Goal: Information Seeking & Learning: Learn about a topic

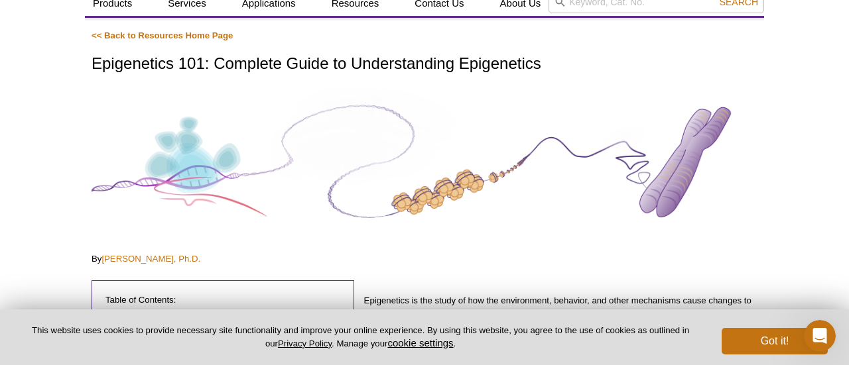
scroll to position [86, 0]
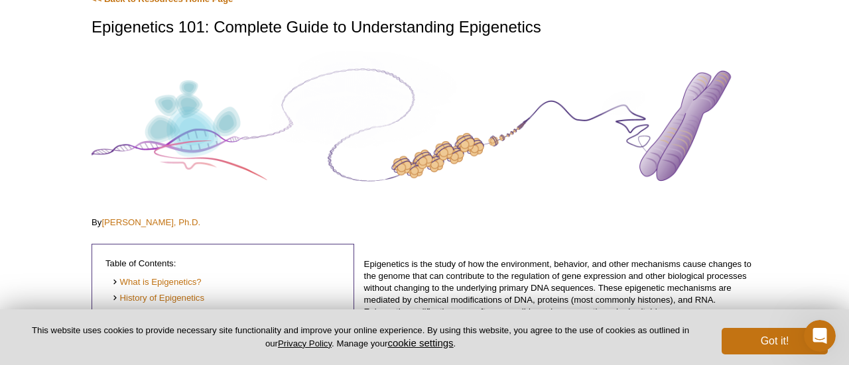
click at [743, 332] on button "Got it!" at bounding box center [774, 341] width 106 height 27
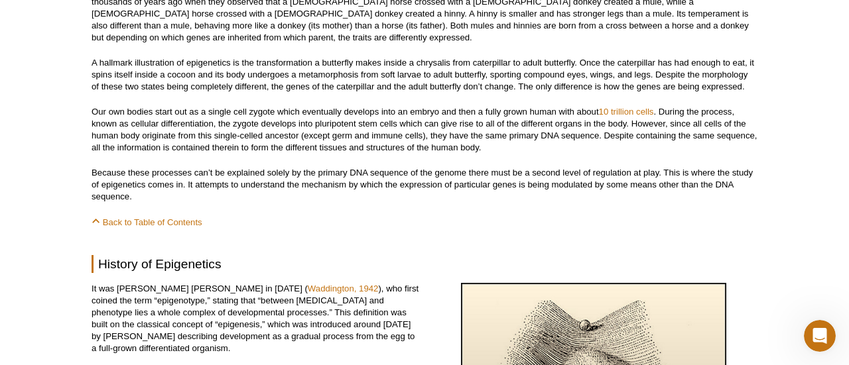
scroll to position [674, 0]
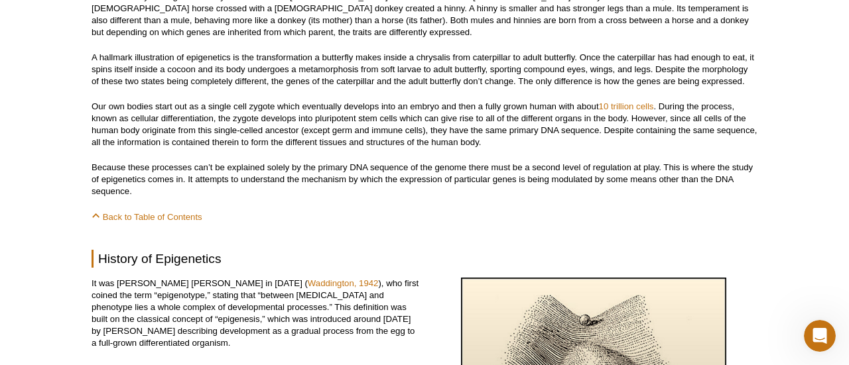
click at [328, 120] on p "Our own bodies start out as a single cell zygote which eventually develops into…" at bounding box center [425, 125] width 666 height 48
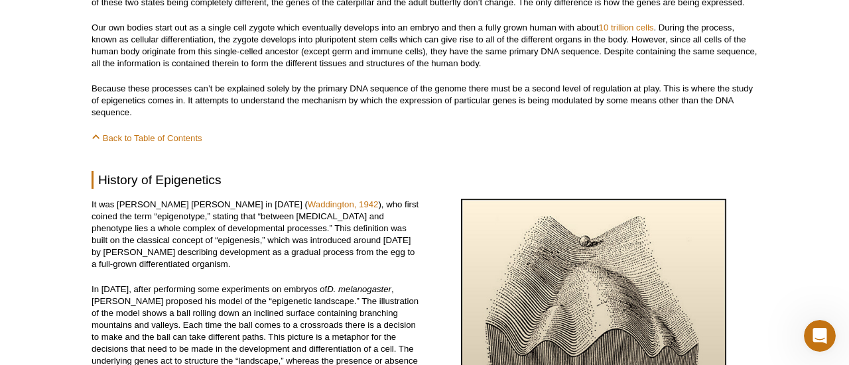
scroll to position [756, 0]
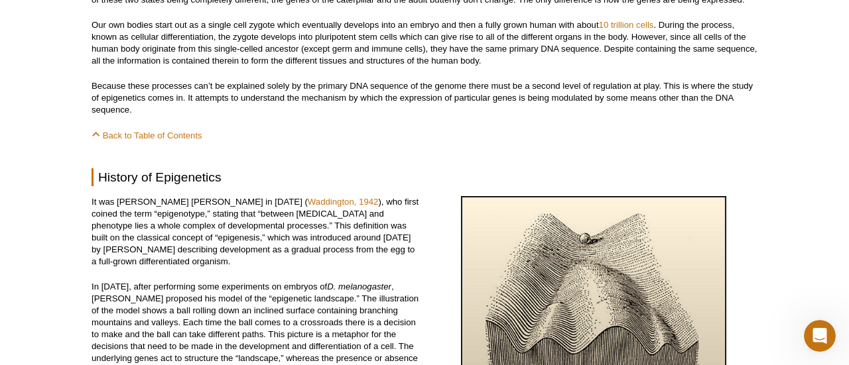
click at [133, 101] on p "Because these processes can’t be explained solely by the primary DNA sequence o…" at bounding box center [425, 98] width 666 height 36
click at [110, 99] on p "Because these processes can’t be explained solely by the primary DNA sequence o…" at bounding box center [425, 98] width 666 height 36
click at [109, 99] on p "Because these processes can’t be explained solely by the primary DNA sequence o…" at bounding box center [425, 98] width 666 height 36
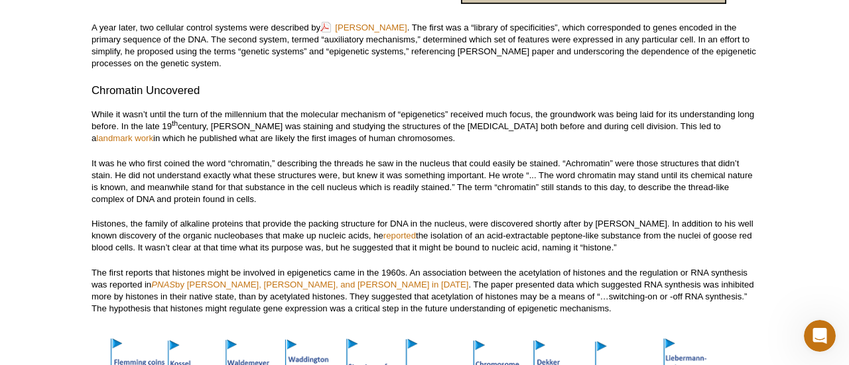
scroll to position [1135, 0]
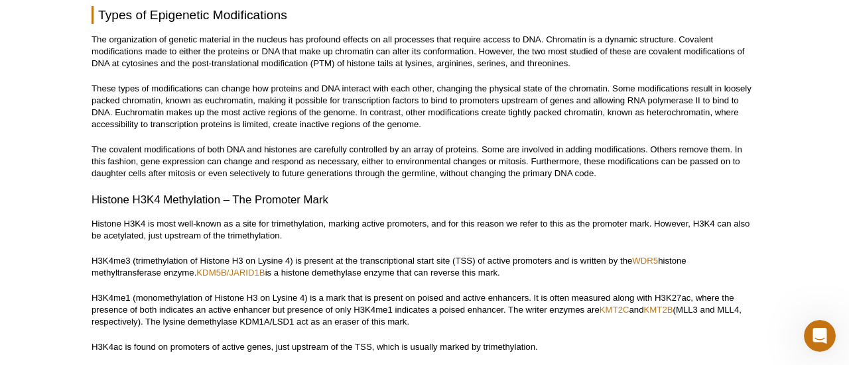
scroll to position [2405, 0]
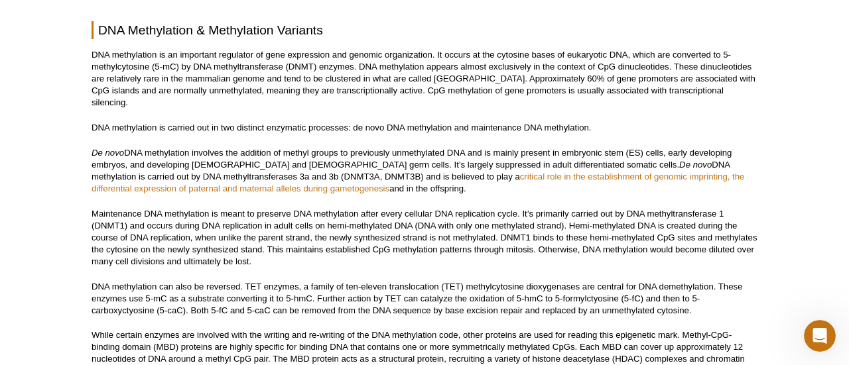
scroll to position [3672, 0]
